Goal: Task Accomplishment & Management: Manage account settings

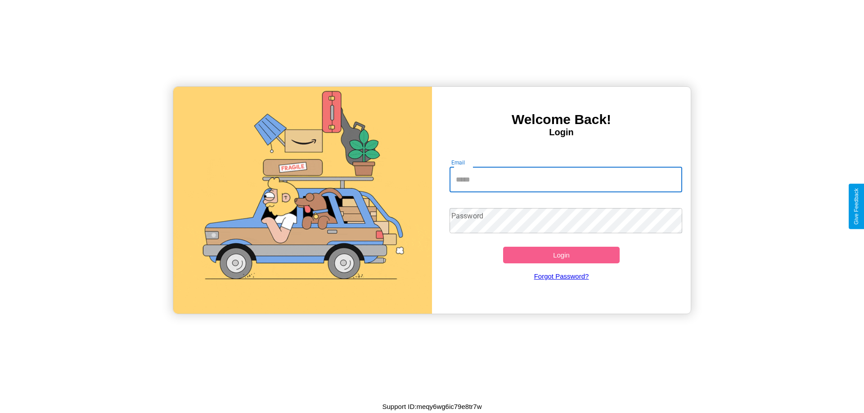
click at [566, 180] on input "Email" at bounding box center [565, 179] width 233 height 25
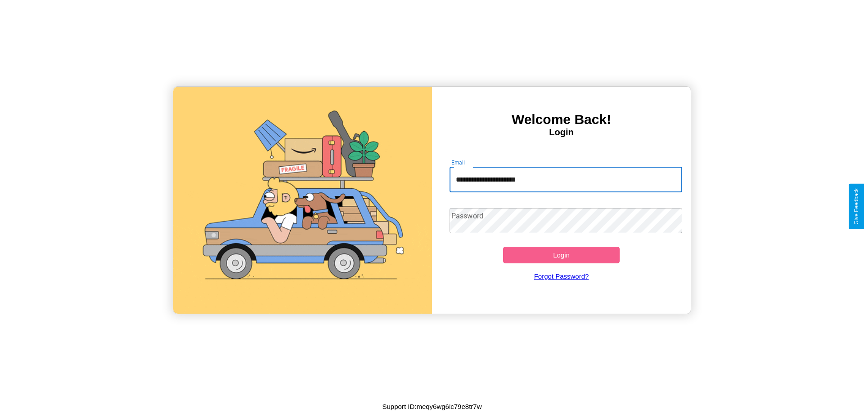
type input "**********"
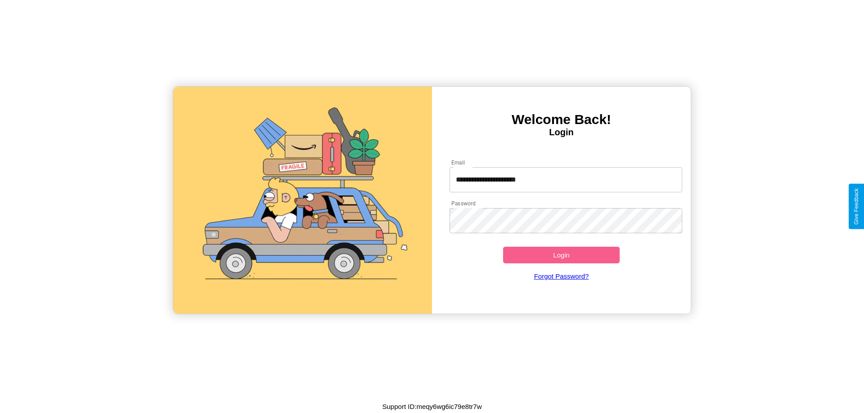
click at [561, 255] on button "Login" at bounding box center [561, 255] width 117 height 17
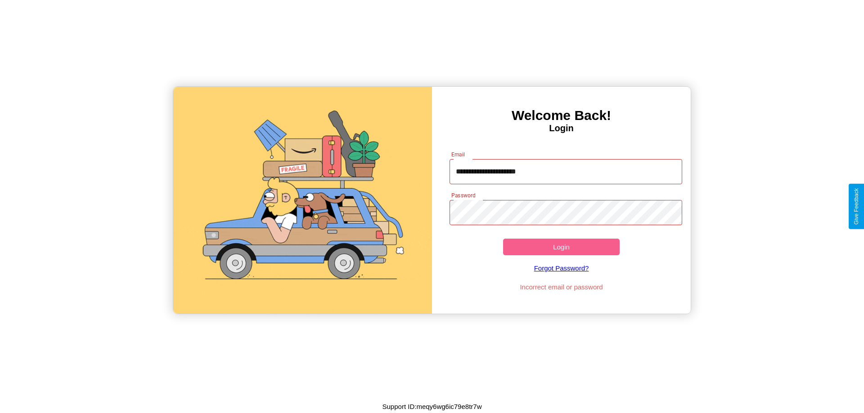
click at [561, 247] on button "Login" at bounding box center [561, 247] width 117 height 17
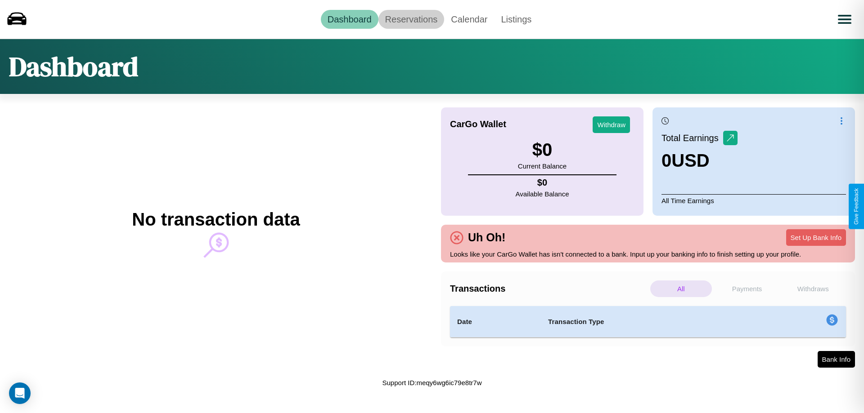
click at [411, 19] on link "Reservations" at bounding box center [411, 19] width 66 height 19
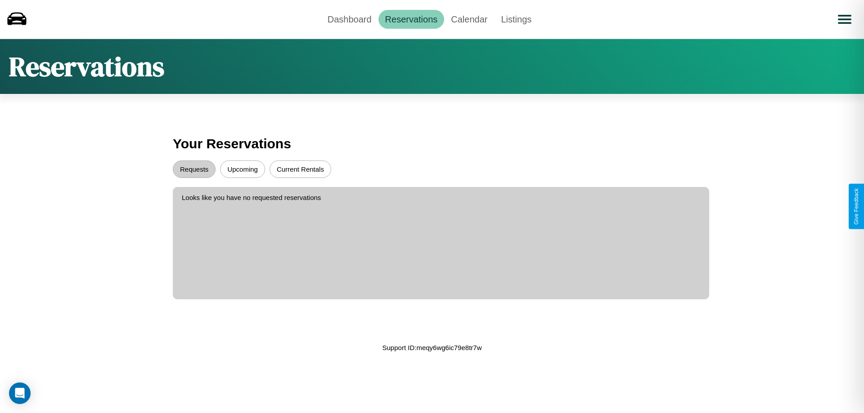
click at [242, 169] on button "Upcoming" at bounding box center [242, 170] width 45 height 18
click at [300, 169] on button "Current Rentals" at bounding box center [300, 170] width 62 height 18
click at [194, 169] on button "Requests" at bounding box center [194, 170] width 43 height 18
click at [469, 19] on link "Calendar" at bounding box center [469, 19] width 50 height 19
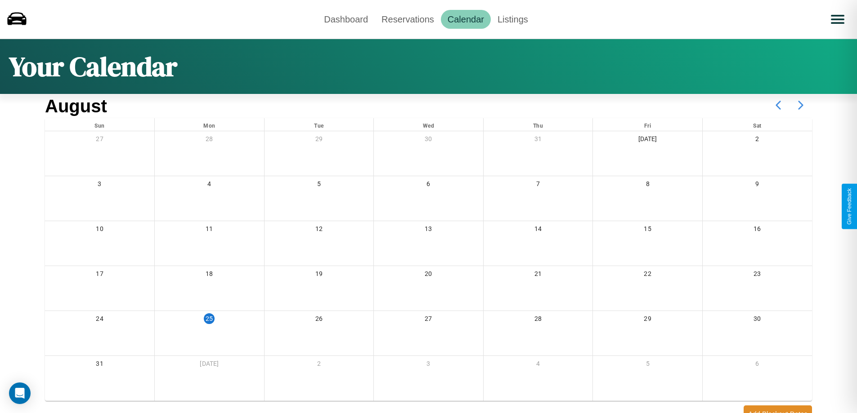
click at [801, 105] on icon at bounding box center [801, 105] width 22 height 22
